Goal: Book appointment/travel/reservation

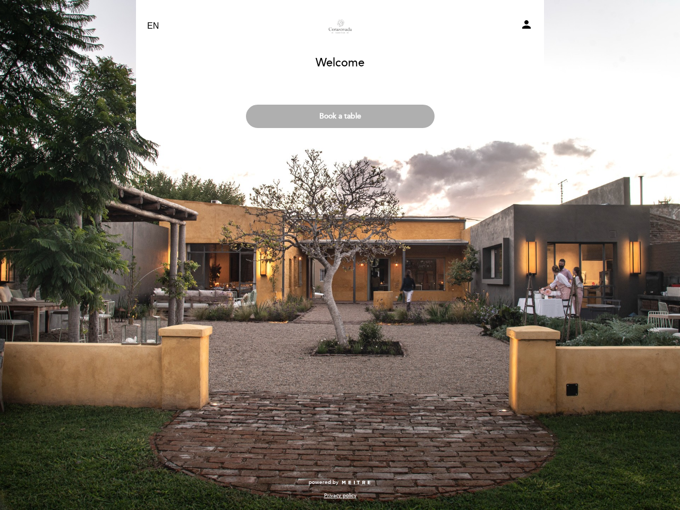
click at [340, 255] on div "EN ES PT Corazonada person Welcome Welcome, Change user Book a table Select the…" at bounding box center [340, 255] width 680 height 510
click at [527, 26] on icon "person" at bounding box center [526, 24] width 13 height 13
click at [340, 116] on button "Book a table" at bounding box center [340, 116] width 189 height 23
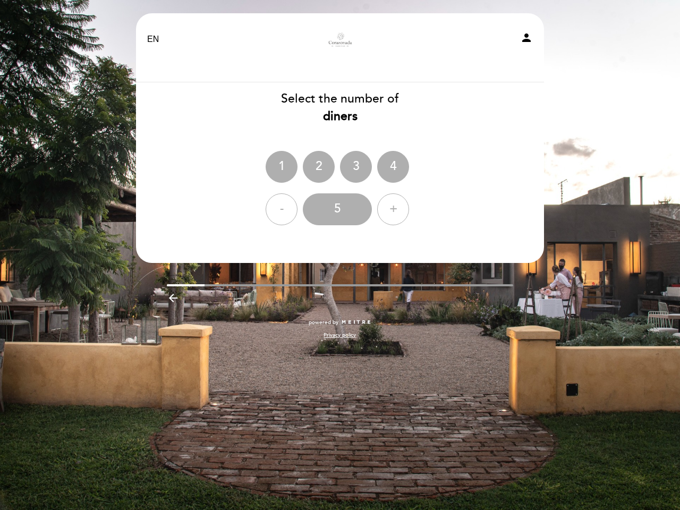
click at [410, 326] on div "Privacy policy" at bounding box center [340, 332] width 424 height 13
